Goal: Information Seeking & Learning: Learn about a topic

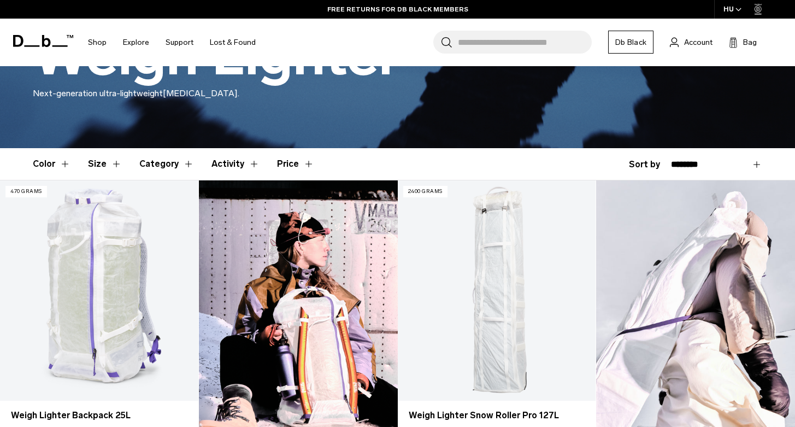
scroll to position [298, 0]
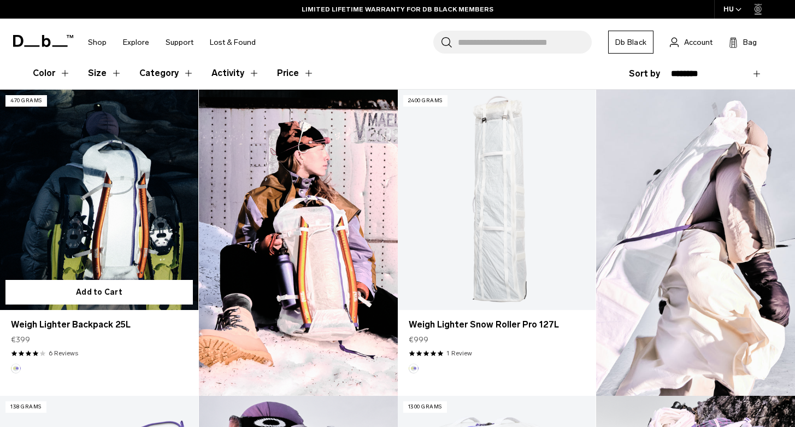
click at [128, 206] on link "Weigh Lighter Backpack 25L" at bounding box center [99, 200] width 198 height 220
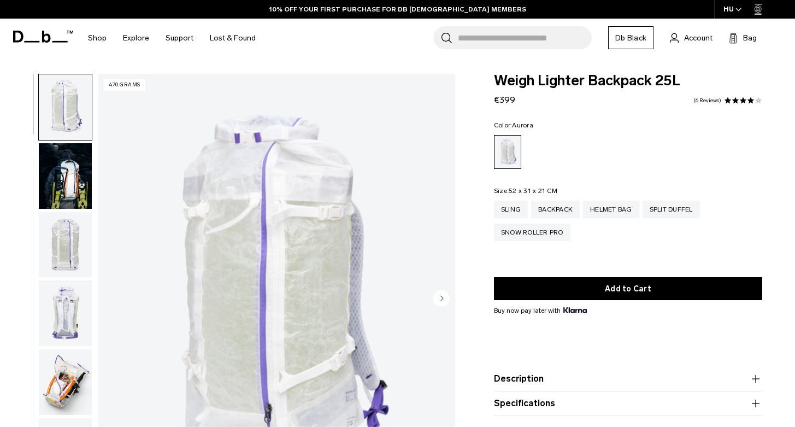
scroll to position [230, 0]
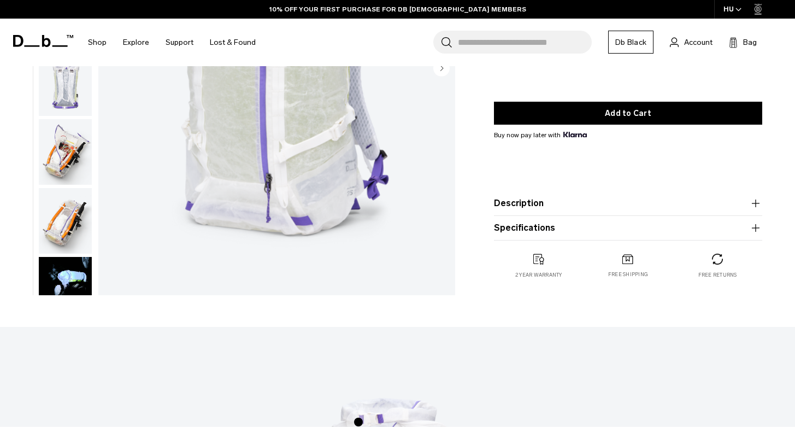
click at [81, 274] on img "button" at bounding box center [65, 290] width 53 height 66
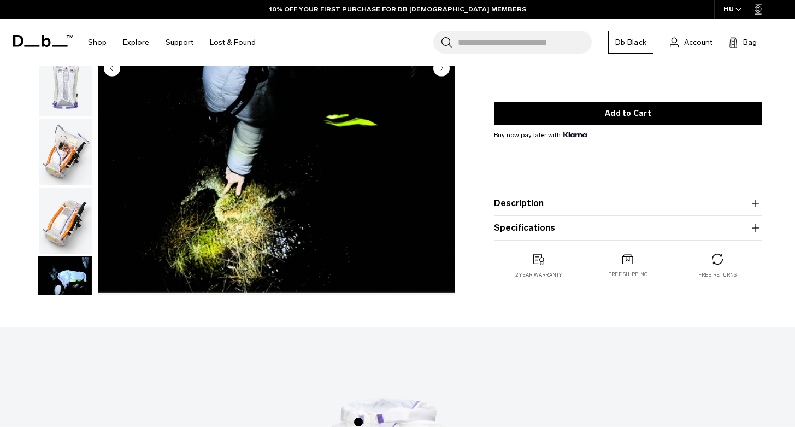
scroll to position [415, 0]
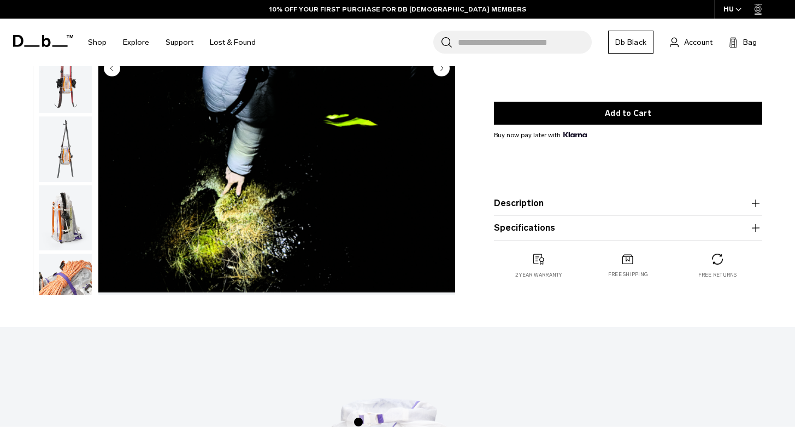
click at [55, 216] on img "button" at bounding box center [65, 218] width 53 height 66
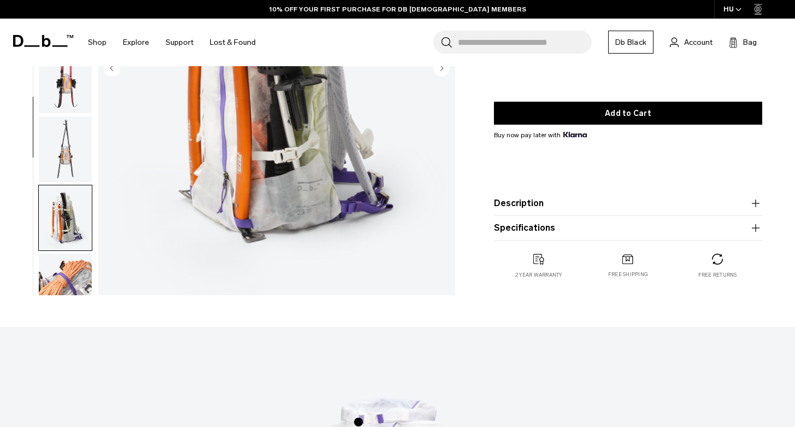
scroll to position [761, 0]
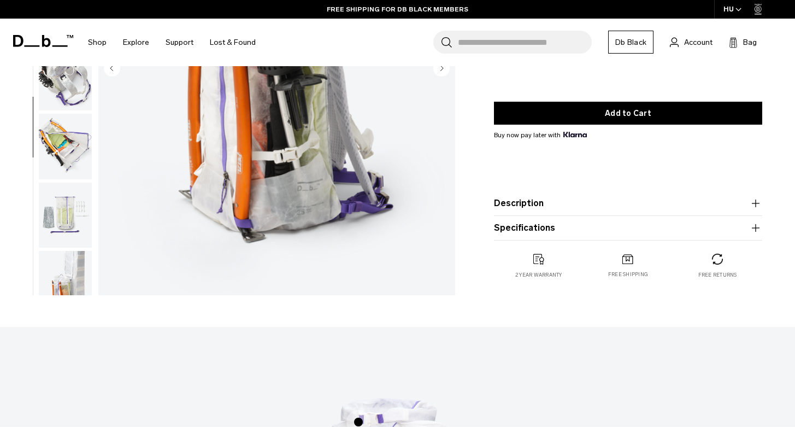
click at [80, 179] on img "button" at bounding box center [65, 147] width 53 height 66
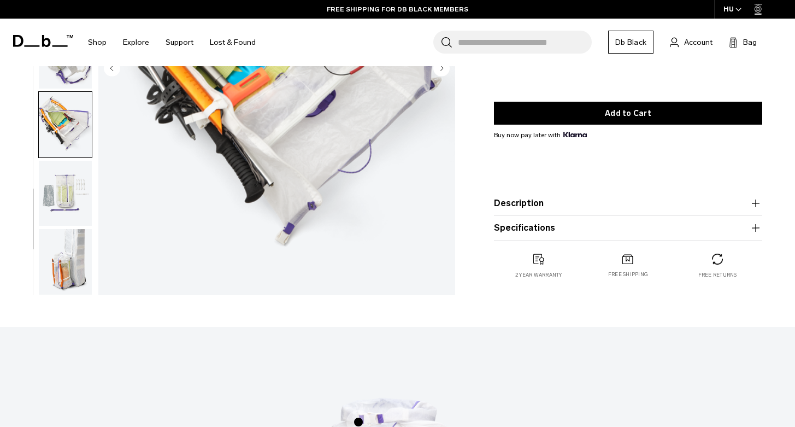
scroll to position [318, 0]
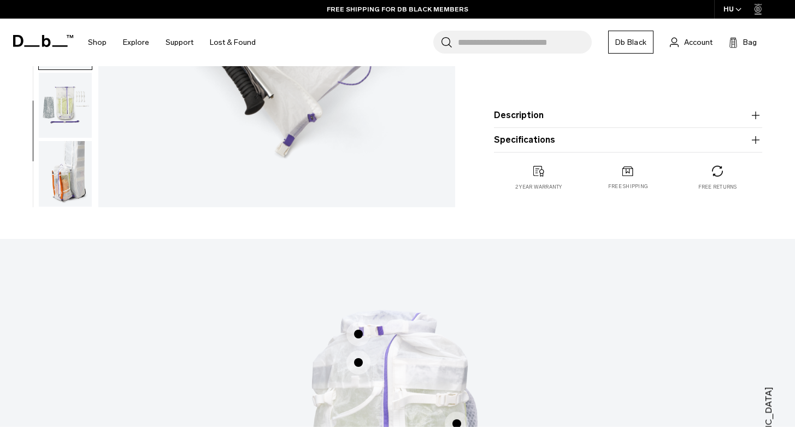
click at [78, 182] on img "button" at bounding box center [65, 174] width 53 height 66
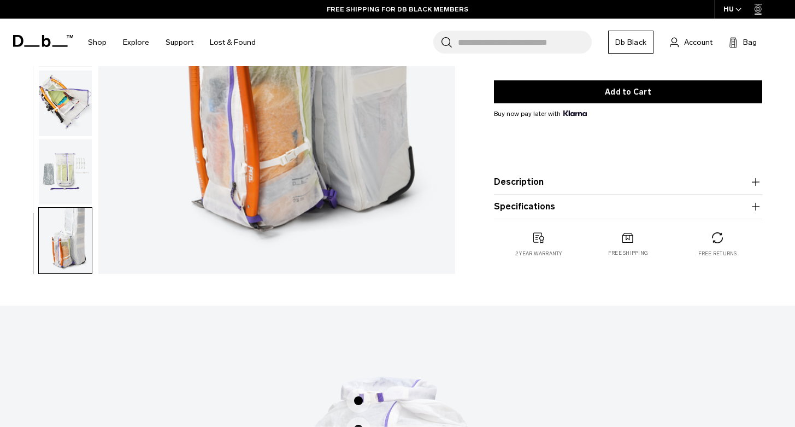
scroll to position [169, 0]
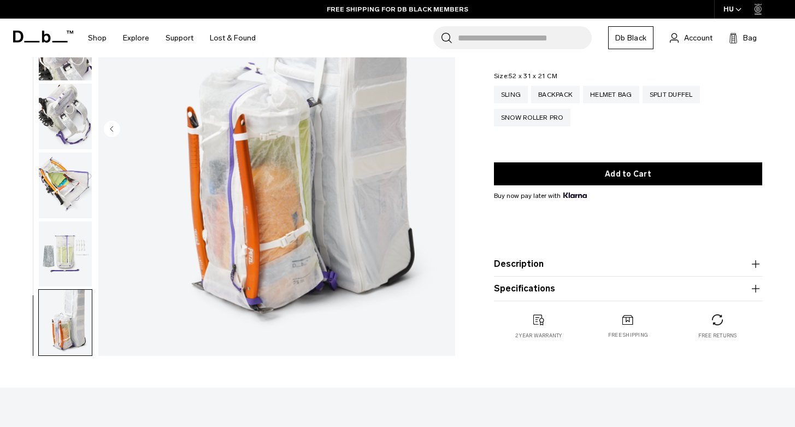
click at [68, 248] on img "button" at bounding box center [65, 254] width 53 height 66
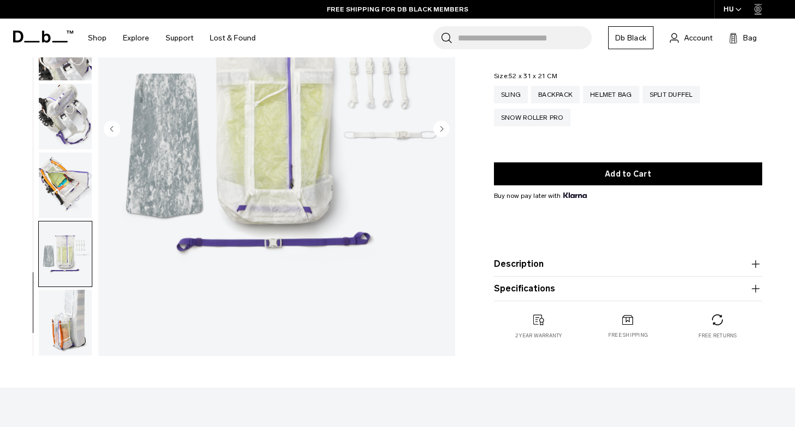
click at [87, 188] on img "button" at bounding box center [65, 185] width 53 height 66
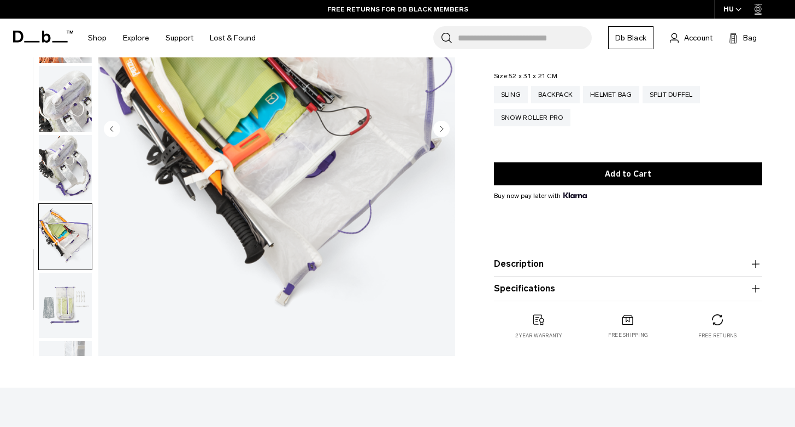
scroll to position [730, 0]
click at [96, 200] on div "16 / 18 470 grams" at bounding box center [230, 132] width 461 height 457
click at [82, 188] on img "button" at bounding box center [65, 170] width 53 height 66
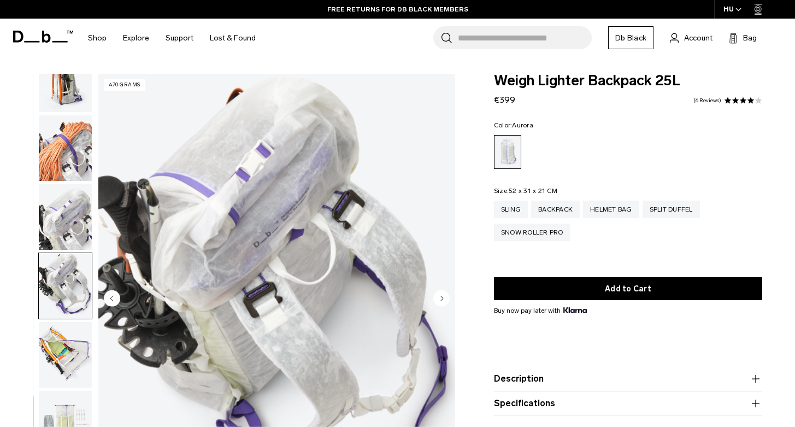
scroll to position [2, 0]
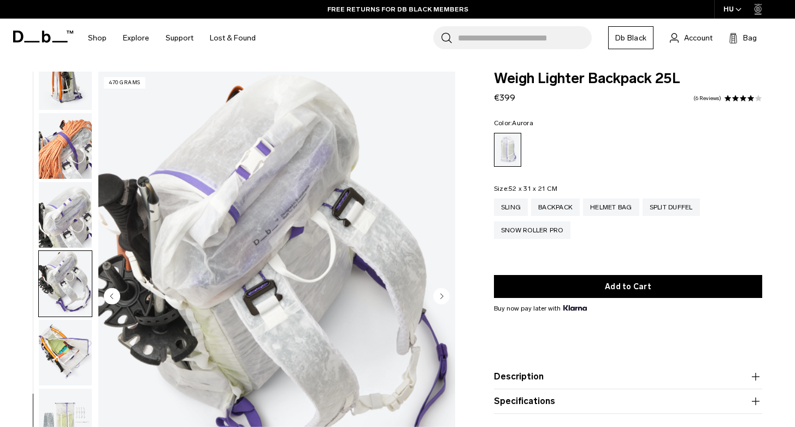
click at [67, 217] on img "button" at bounding box center [65, 215] width 53 height 66
